Goal: Task Accomplishment & Management: Complete application form

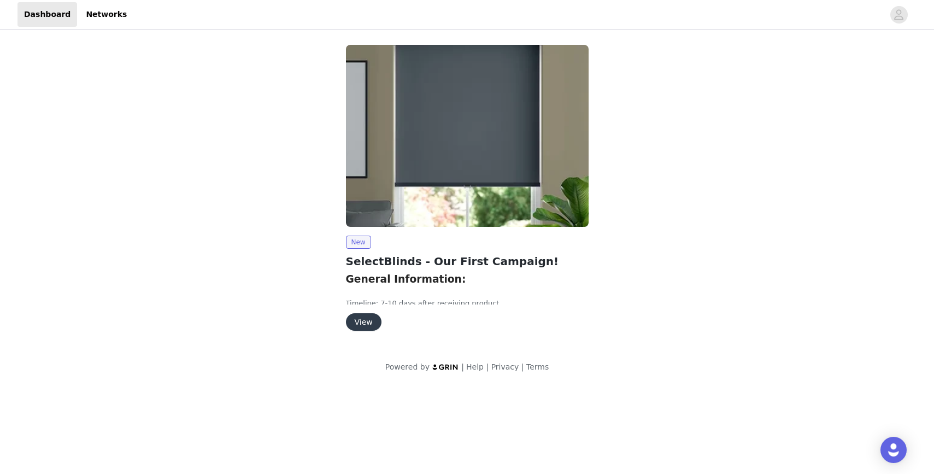
click at [364, 327] on button "View" at bounding box center [364, 321] width 36 height 17
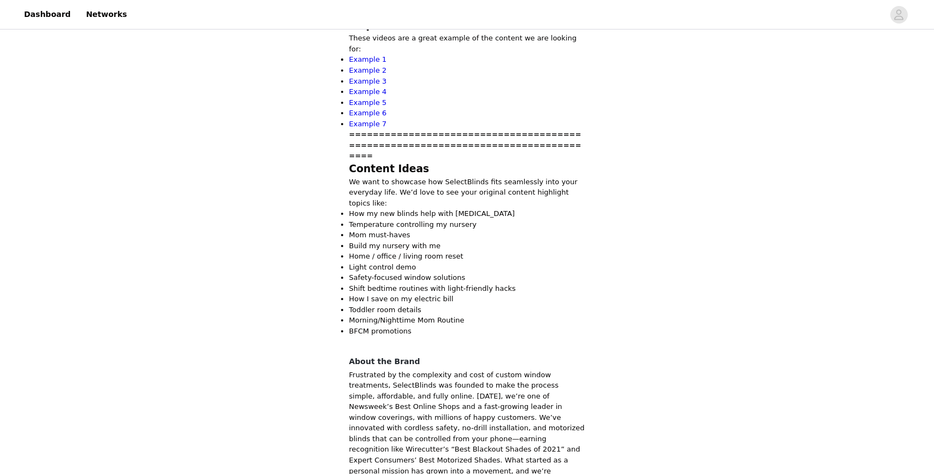
scroll to position [717, 0]
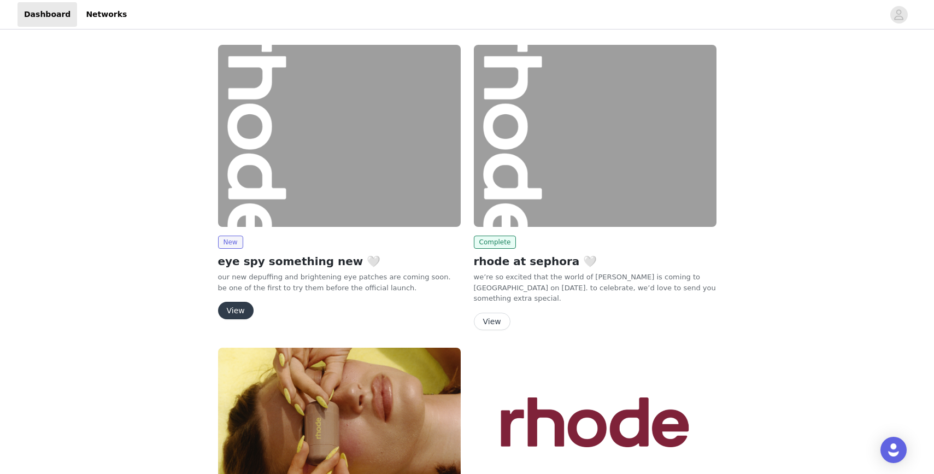
click at [242, 307] on button "View" at bounding box center [236, 310] width 36 height 17
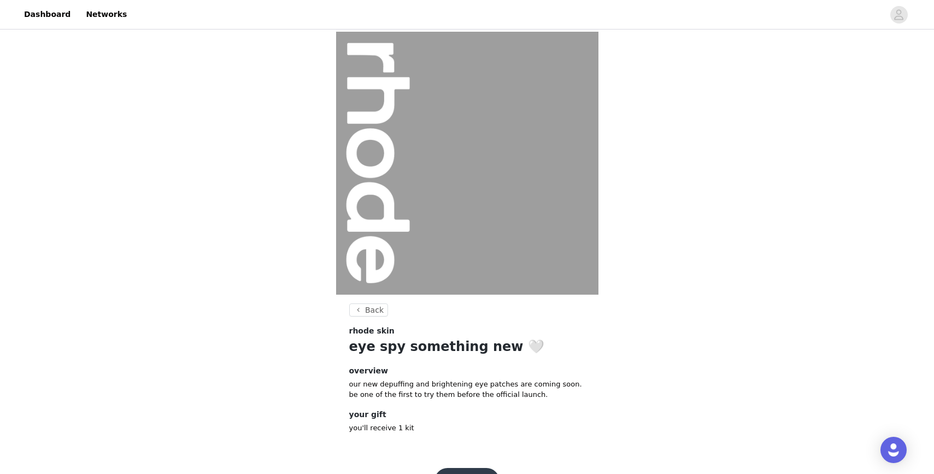
scroll to position [33, 0]
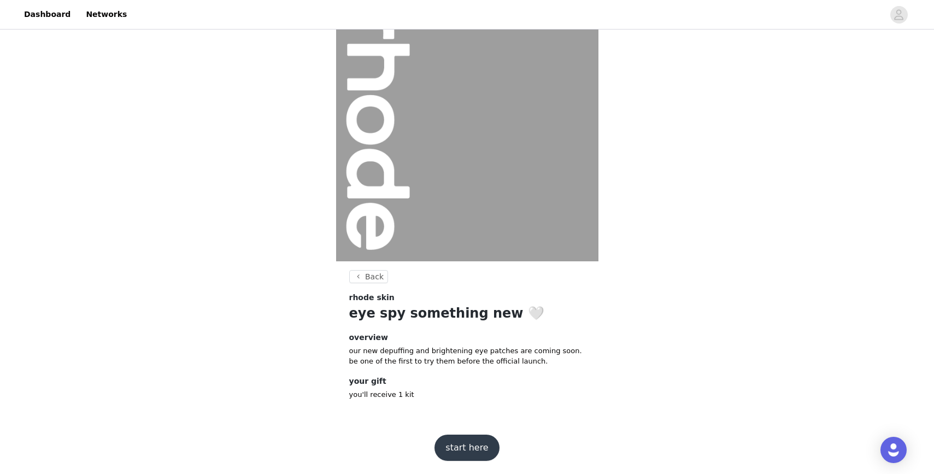
click at [463, 447] on button "start here" at bounding box center [467, 448] width 64 height 26
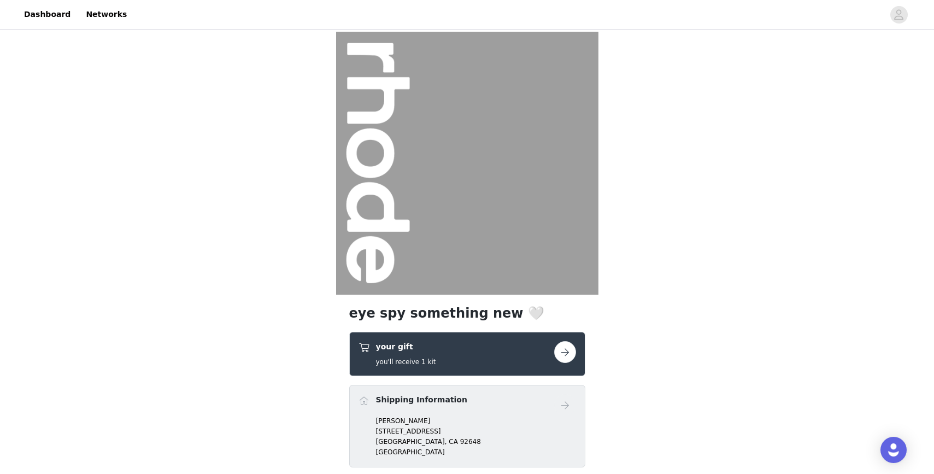
scroll to position [102, 0]
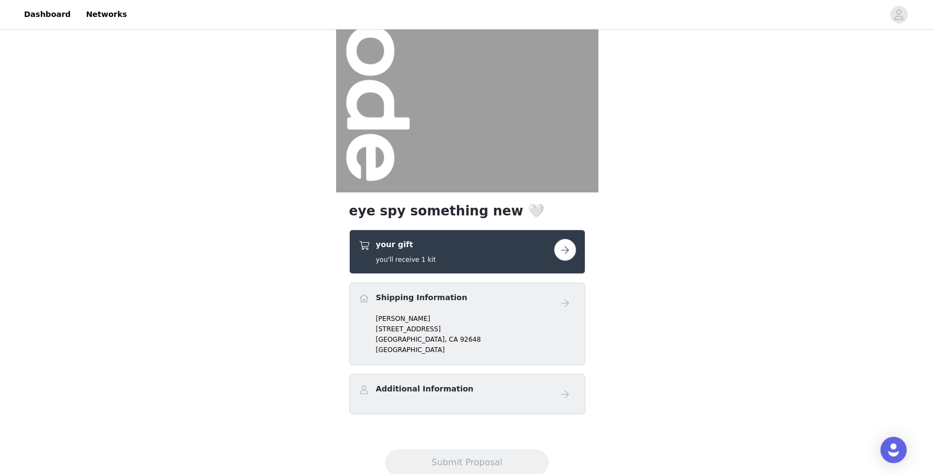
click at [566, 247] on button "button" at bounding box center [565, 250] width 22 height 22
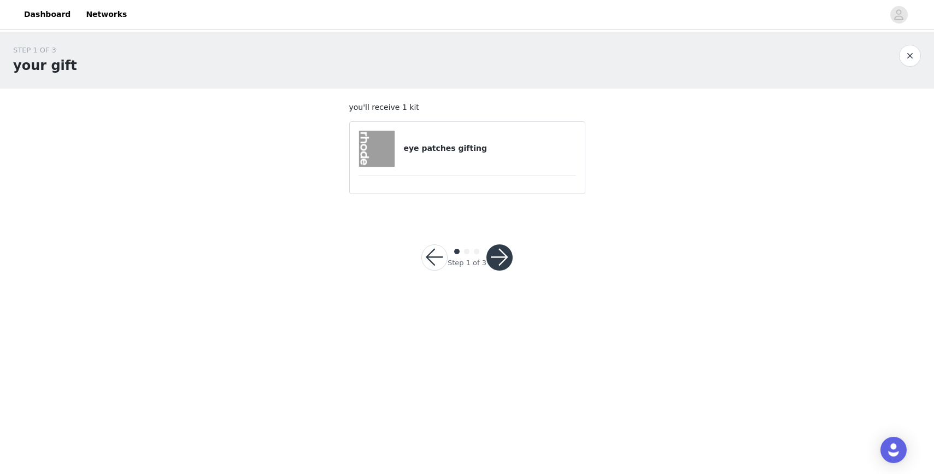
click at [488, 145] on h4 "eye patches gifting" at bounding box center [489, 148] width 172 height 11
click at [498, 257] on button "button" at bounding box center [499, 257] width 26 height 26
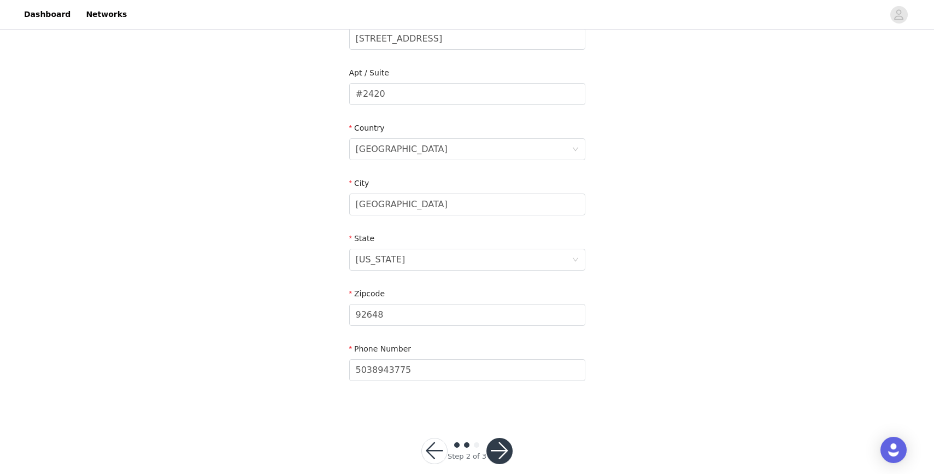
scroll to position [271, 0]
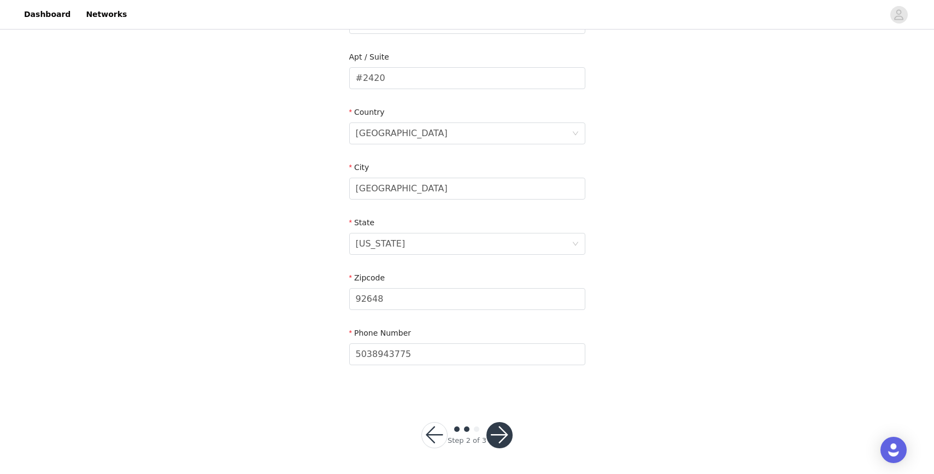
click at [496, 441] on button "button" at bounding box center [499, 435] width 26 height 26
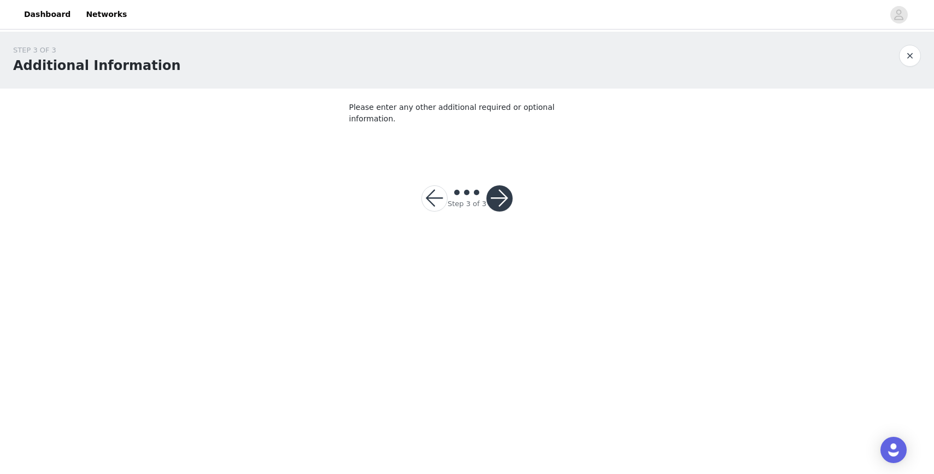
click at [507, 190] on button "button" at bounding box center [499, 198] width 26 height 26
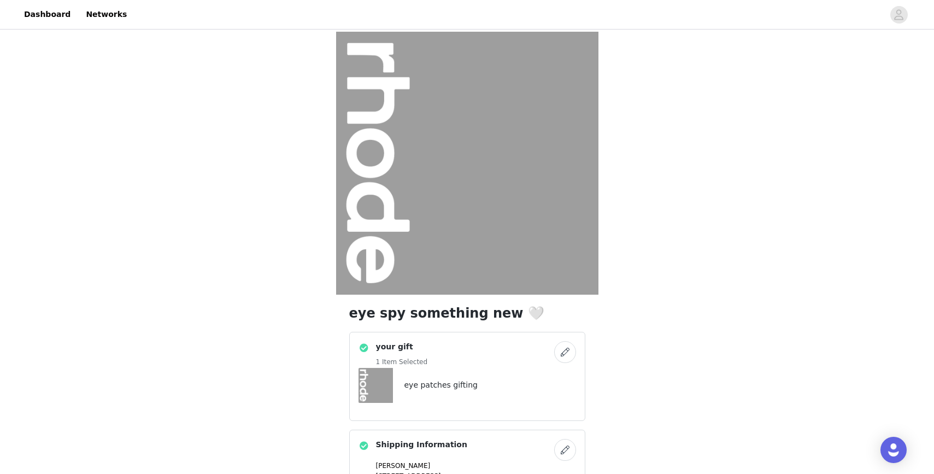
scroll to position [179, 0]
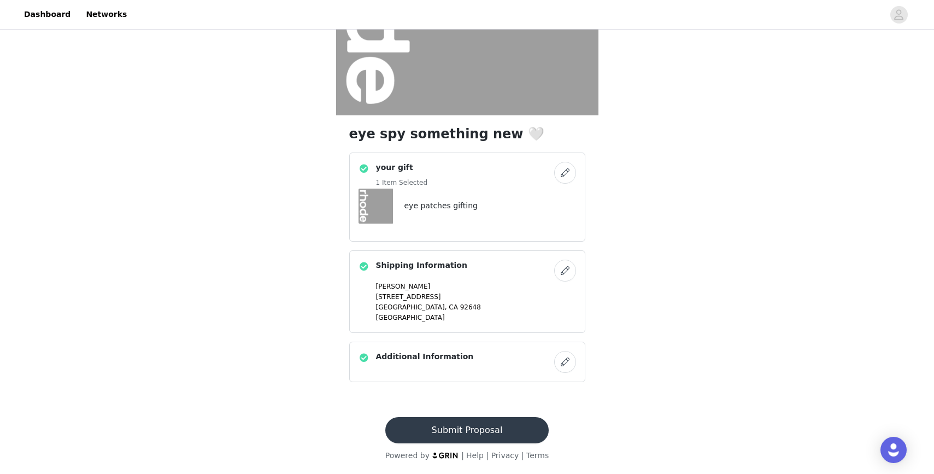
click at [451, 429] on button "Submit Proposal" at bounding box center [466, 430] width 163 height 26
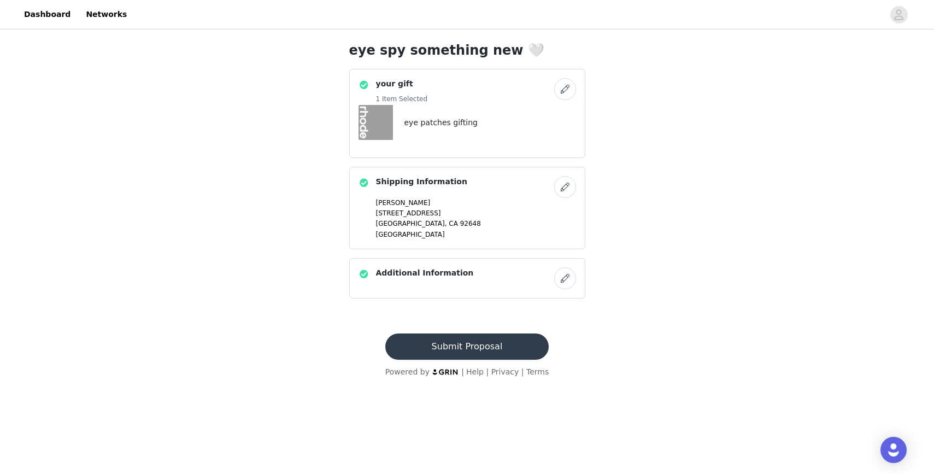
scroll to position [0, 0]
